Goal: Task Accomplishment & Management: Use online tool/utility

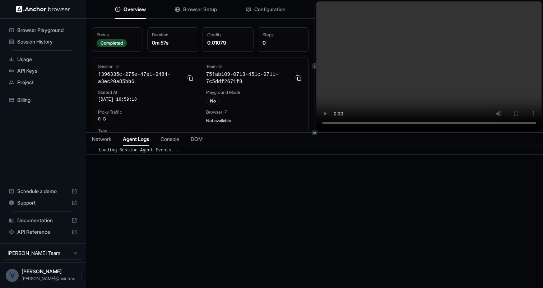
click at [139, 135] on button "Agent Logs" at bounding box center [136, 139] width 26 height 10
